Goal: Find contact information: Find contact information

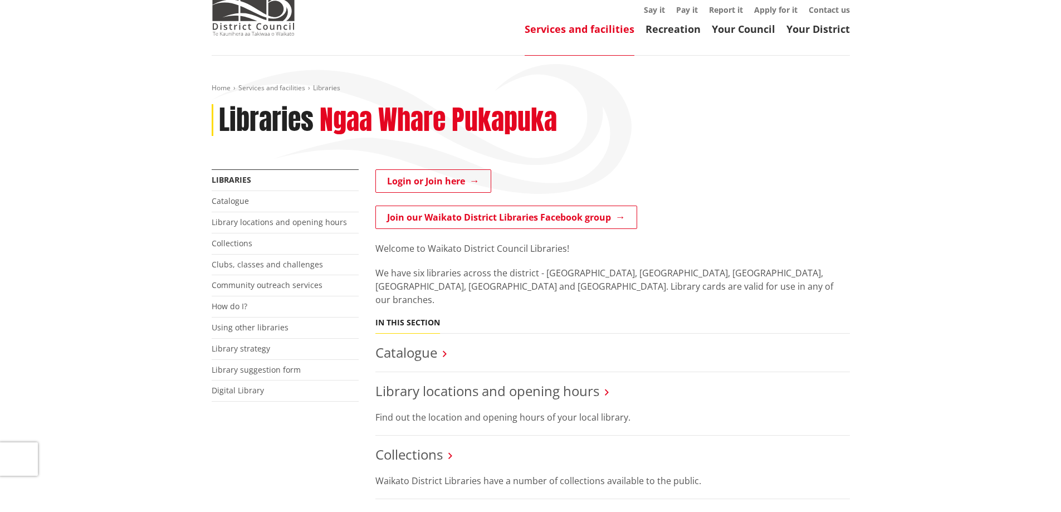
scroll to position [111, 0]
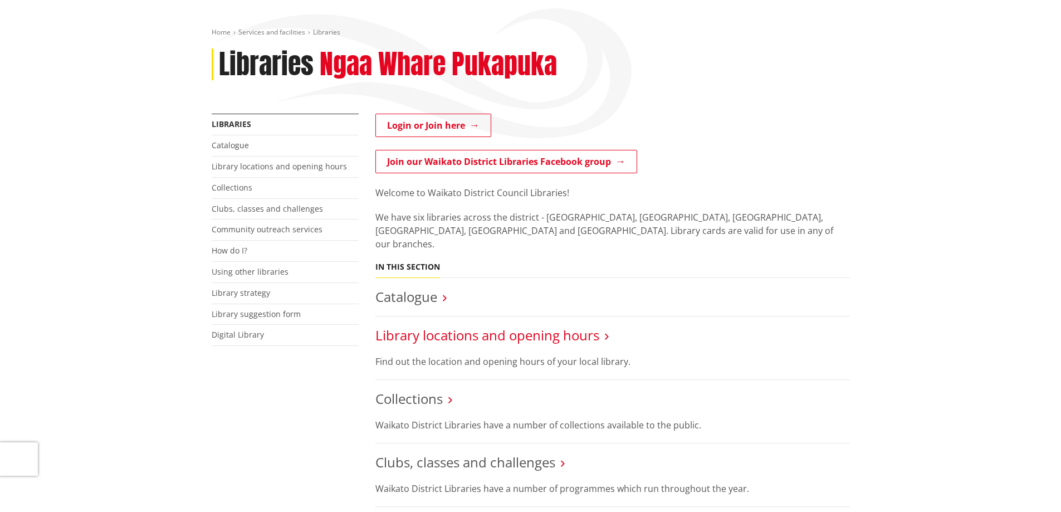
click at [511, 326] on link "Library locations and opening hours" at bounding box center [487, 335] width 224 height 18
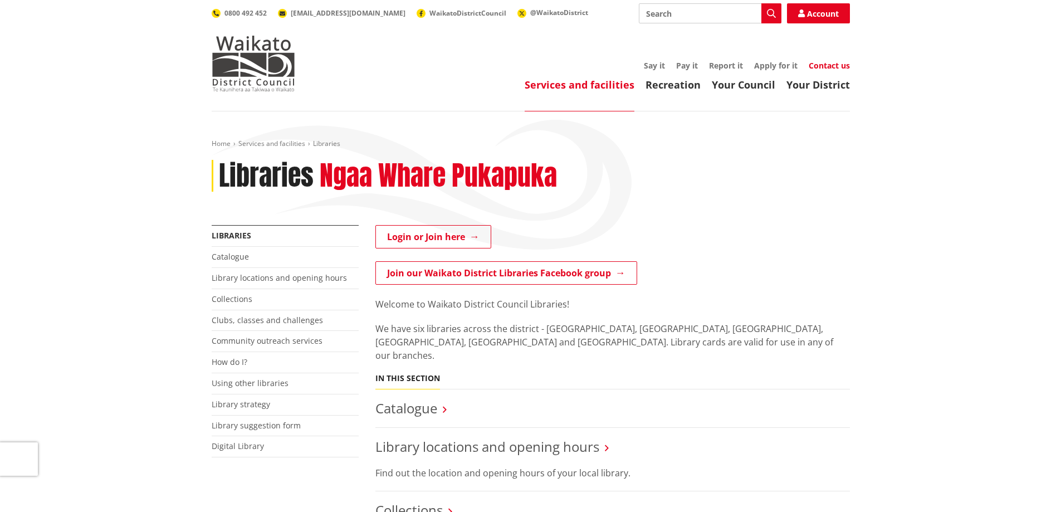
click at [825, 63] on link "Contact us" at bounding box center [829, 65] width 41 height 11
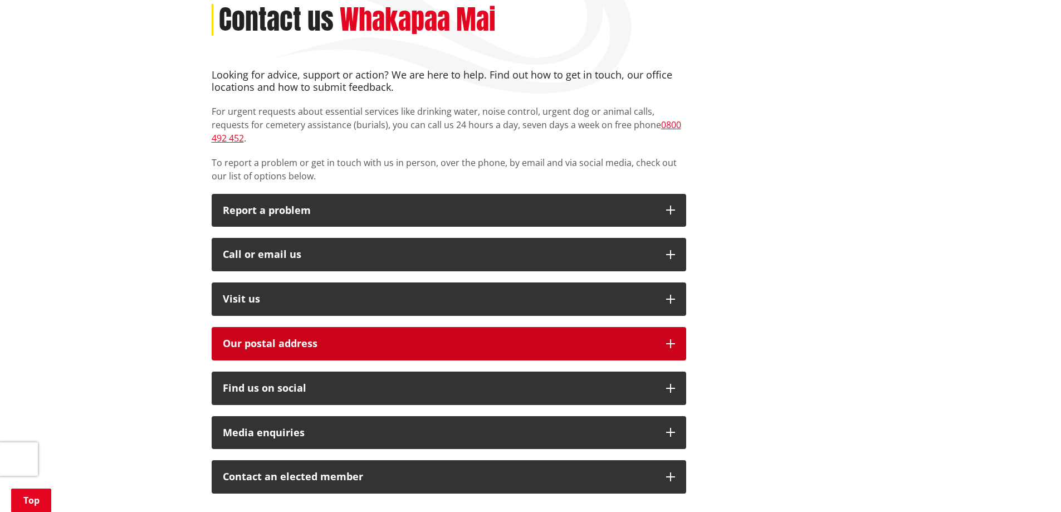
scroll to position [167, 0]
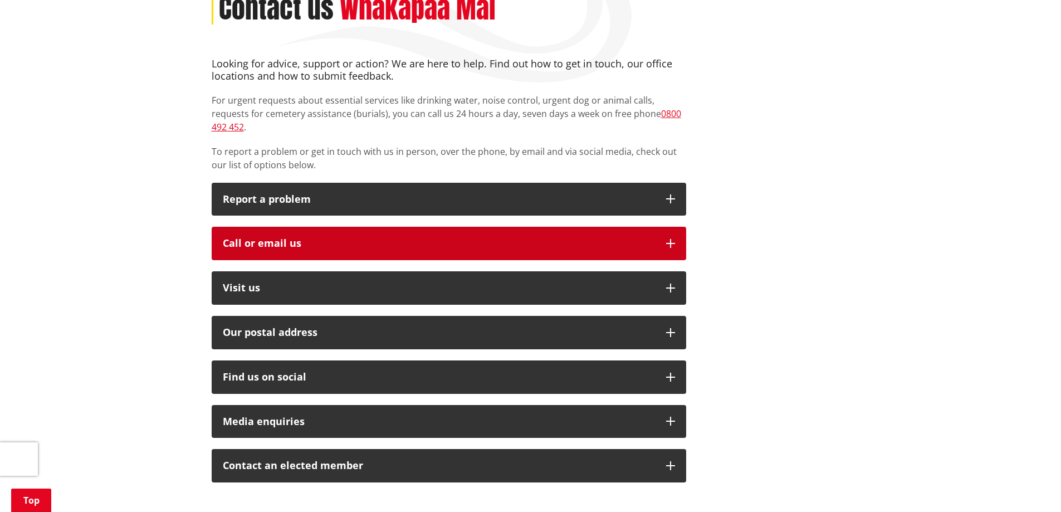
click at [321, 238] on div "Call or email us" at bounding box center [439, 243] width 432 height 11
